Goal: Find specific page/section: Find specific page/section

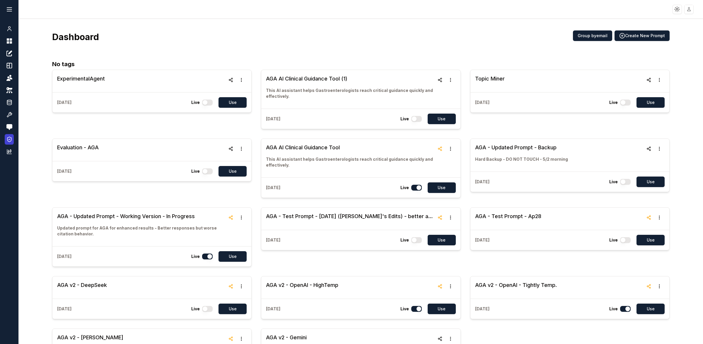
click at [10, 136] on icon at bounding box center [9, 139] width 6 height 6
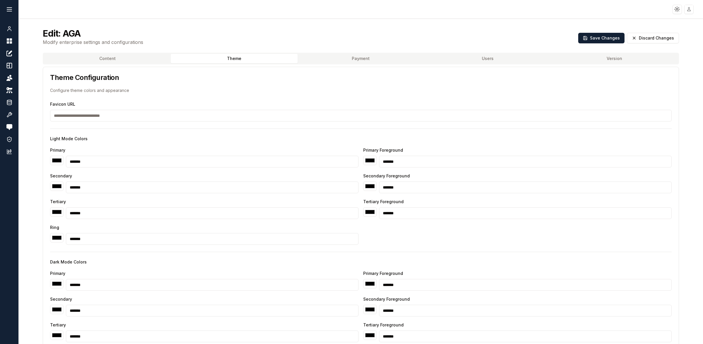
click at [238, 58] on button "Theme" at bounding box center [234, 58] width 127 height 9
click at [133, 59] on button "Content" at bounding box center [107, 58] width 127 height 9
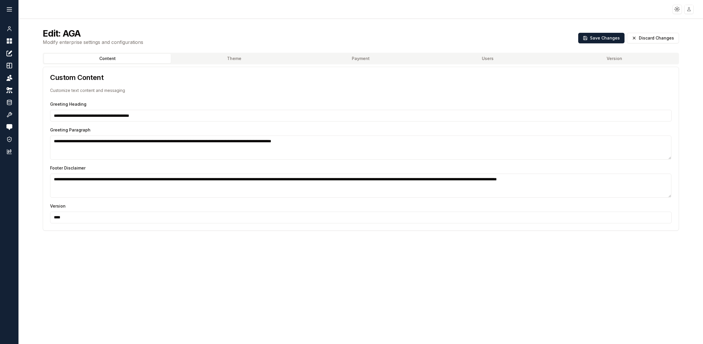
click at [203, 56] on button "Theme" at bounding box center [234, 58] width 127 height 9
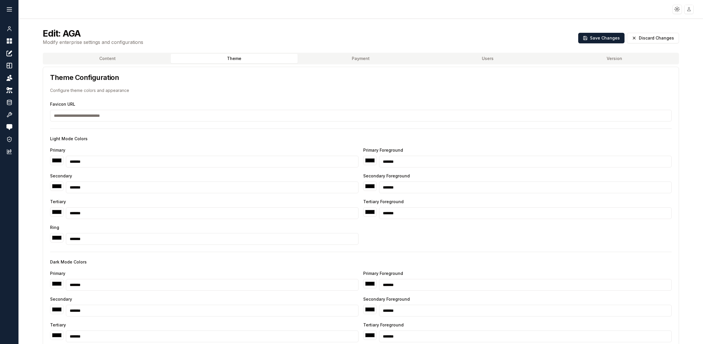
click at [240, 59] on button "Theme" at bounding box center [234, 58] width 127 height 9
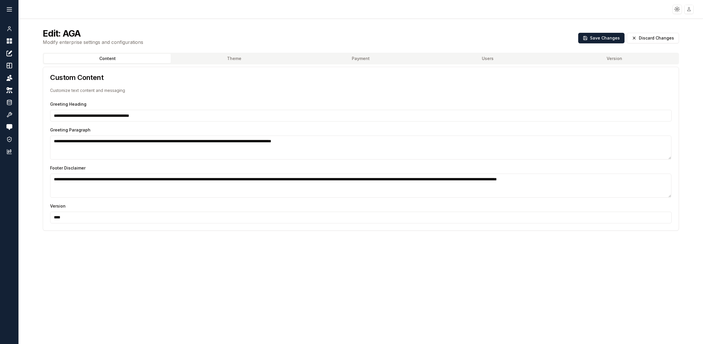
click at [148, 57] on button "Content" at bounding box center [107, 58] width 127 height 9
click at [236, 61] on button "Theme" at bounding box center [234, 58] width 127 height 9
click at [121, 57] on button "Content" at bounding box center [107, 58] width 127 height 9
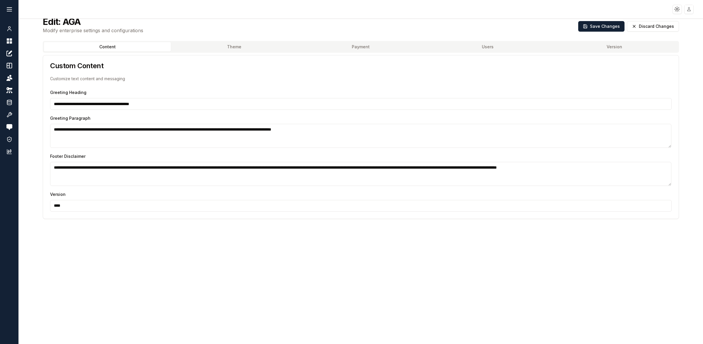
scroll to position [23, 0]
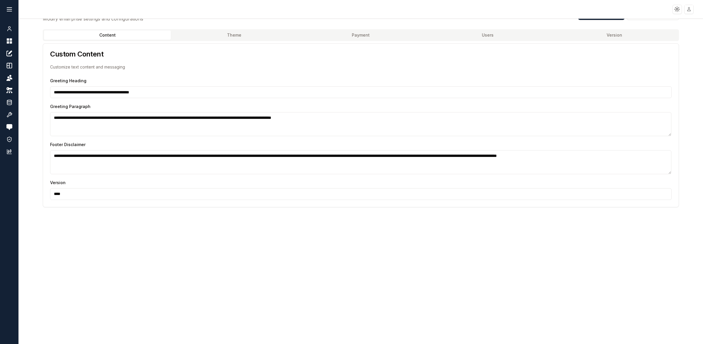
click at [364, 34] on button "Payment" at bounding box center [360, 34] width 127 height 9
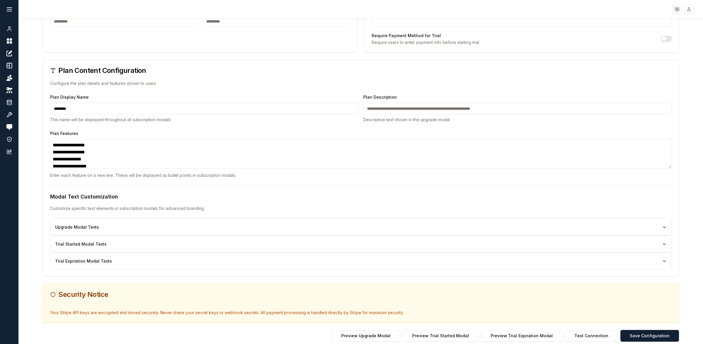
scroll to position [213, 0]
click at [78, 227] on button "Upgrade Modal Texts" at bounding box center [360, 227] width 611 height 6
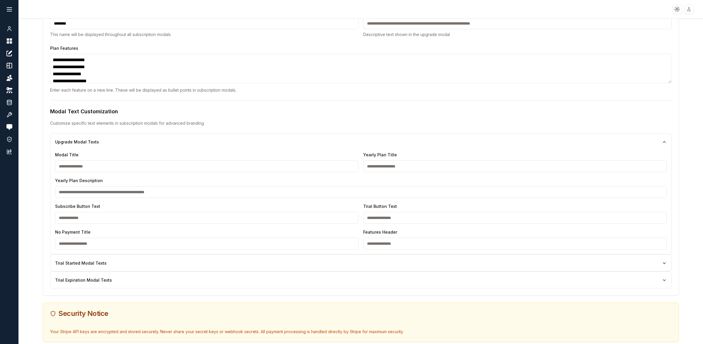
scroll to position [301, 0]
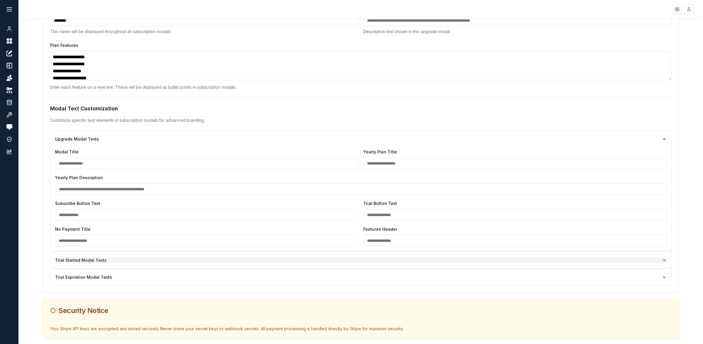
click at [73, 263] on button "Trial Started Modal Texts" at bounding box center [360, 260] width 611 height 6
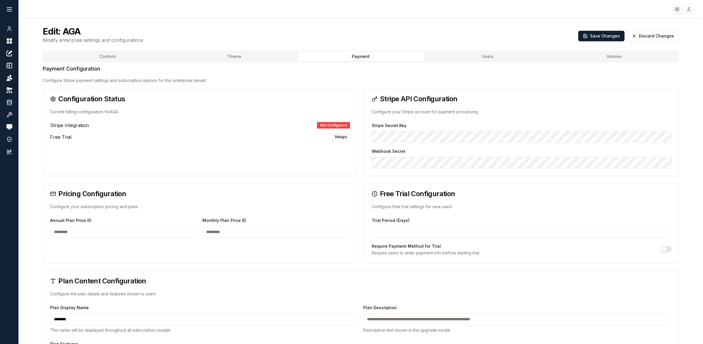
scroll to position [0, 0]
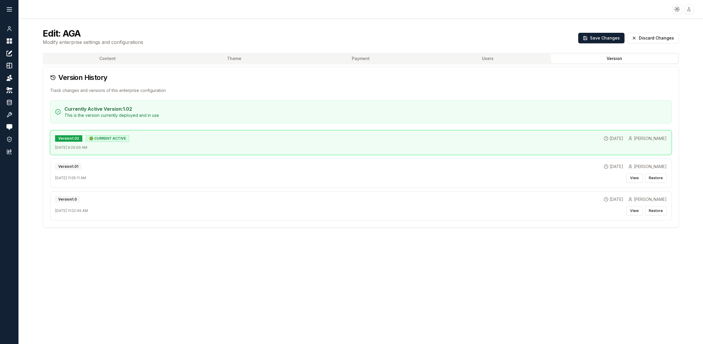
click at [618, 56] on button "Version" at bounding box center [614, 58] width 127 height 9
click at [361, 57] on button "Payment" at bounding box center [360, 58] width 127 height 9
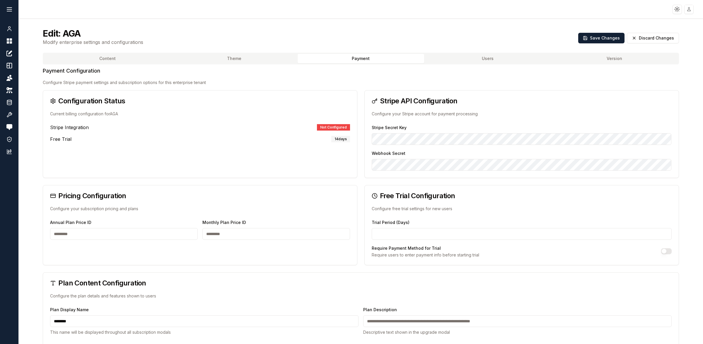
click at [105, 60] on button "Content" at bounding box center [107, 58] width 127 height 9
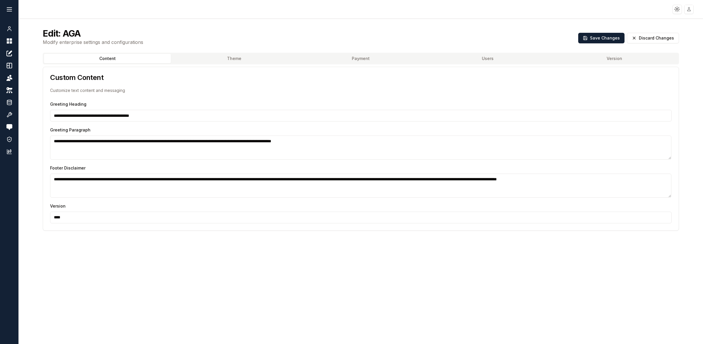
click at [600, 59] on button "Version" at bounding box center [614, 58] width 127 height 9
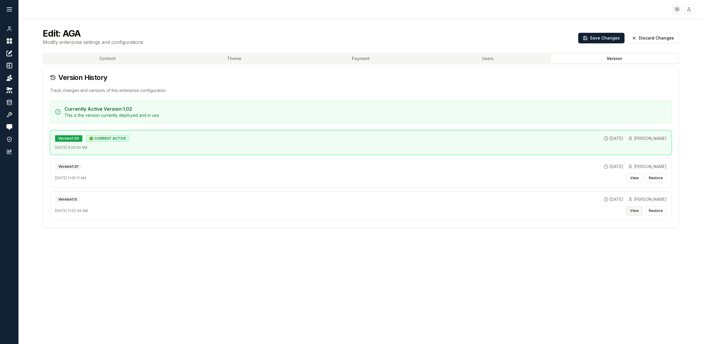
click at [634, 211] on button "View" at bounding box center [634, 210] width 16 height 9
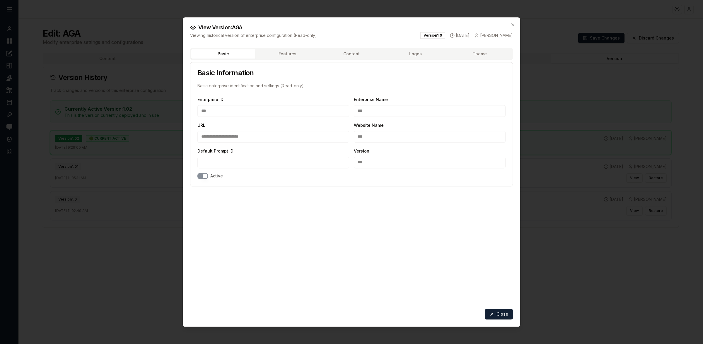
click at [280, 57] on button "Features" at bounding box center [287, 53] width 64 height 9
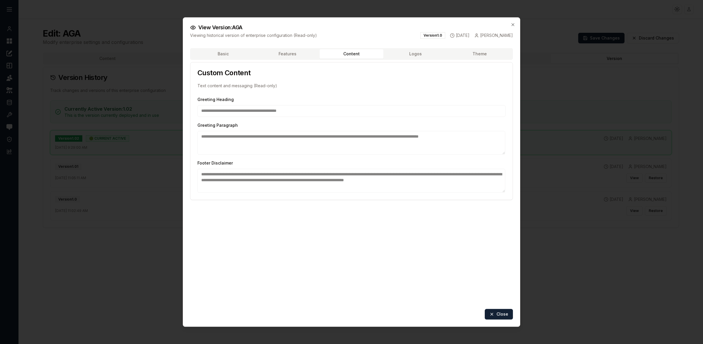
click at [350, 53] on button "Content" at bounding box center [351, 53] width 64 height 9
click at [512, 24] on icon "button" at bounding box center [512, 24] width 5 height 5
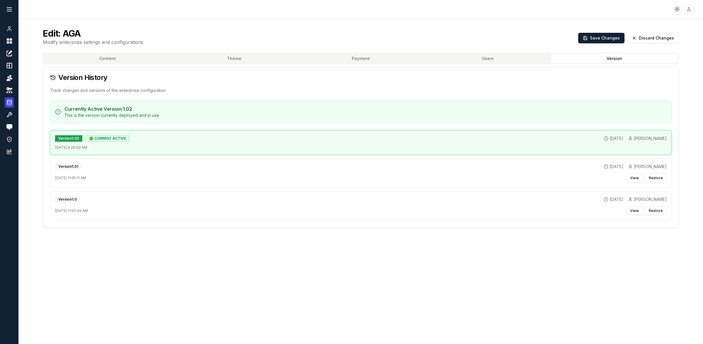
click at [8, 101] on icon at bounding box center [9, 102] width 6 height 7
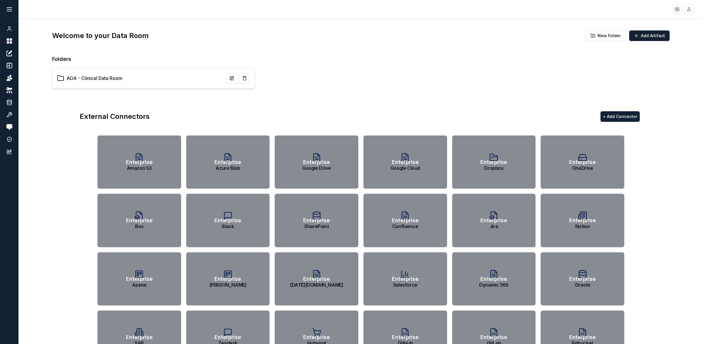
click at [98, 75] on link "AGA - Clinical Data Room" at bounding box center [94, 78] width 56 height 7
click at [94, 79] on link "AGA - Clinical Data Room" at bounding box center [94, 78] width 56 height 7
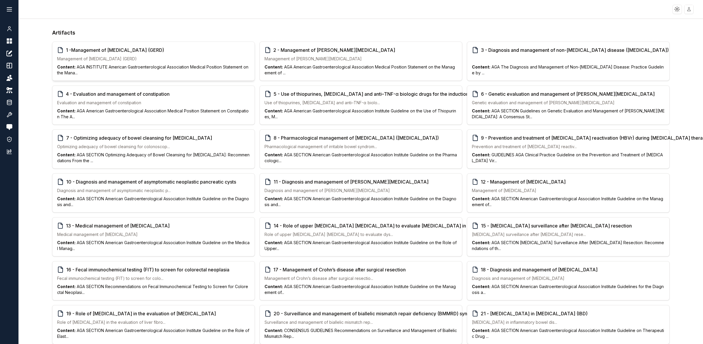
scroll to position [29, 0]
click at [150, 61] on p "Management of [MEDICAL_DATA] (GERD)" at bounding box center [153, 58] width 193 height 6
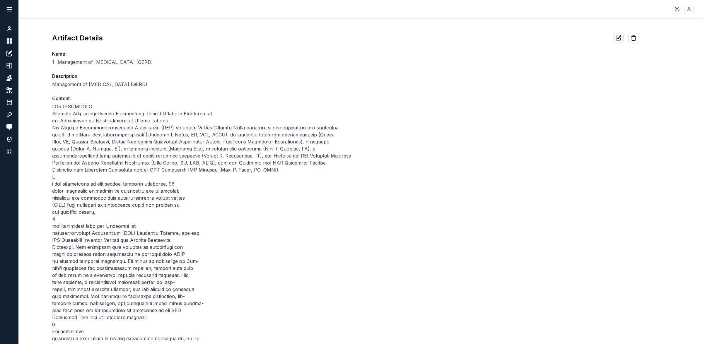
click at [617, 36] on icon at bounding box center [618, 38] width 6 height 6
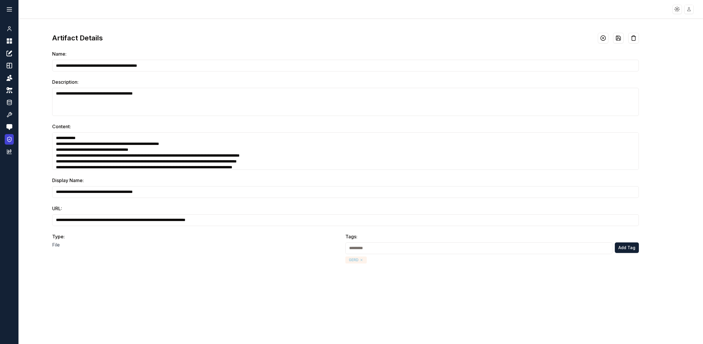
click at [9, 136] on icon at bounding box center [9, 139] width 6 height 6
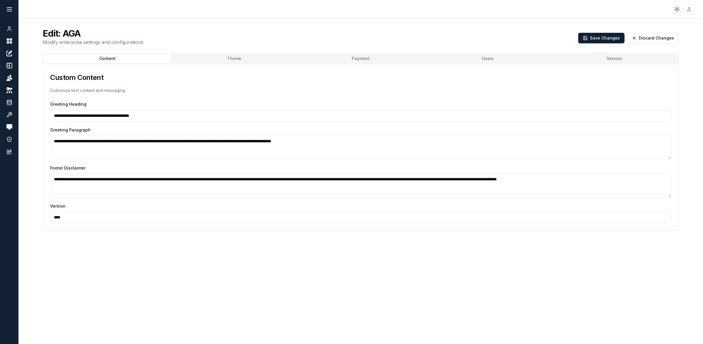
click at [500, 56] on button "Users" at bounding box center [487, 58] width 127 height 9
